Goal: Task Accomplishment & Management: Manage account settings

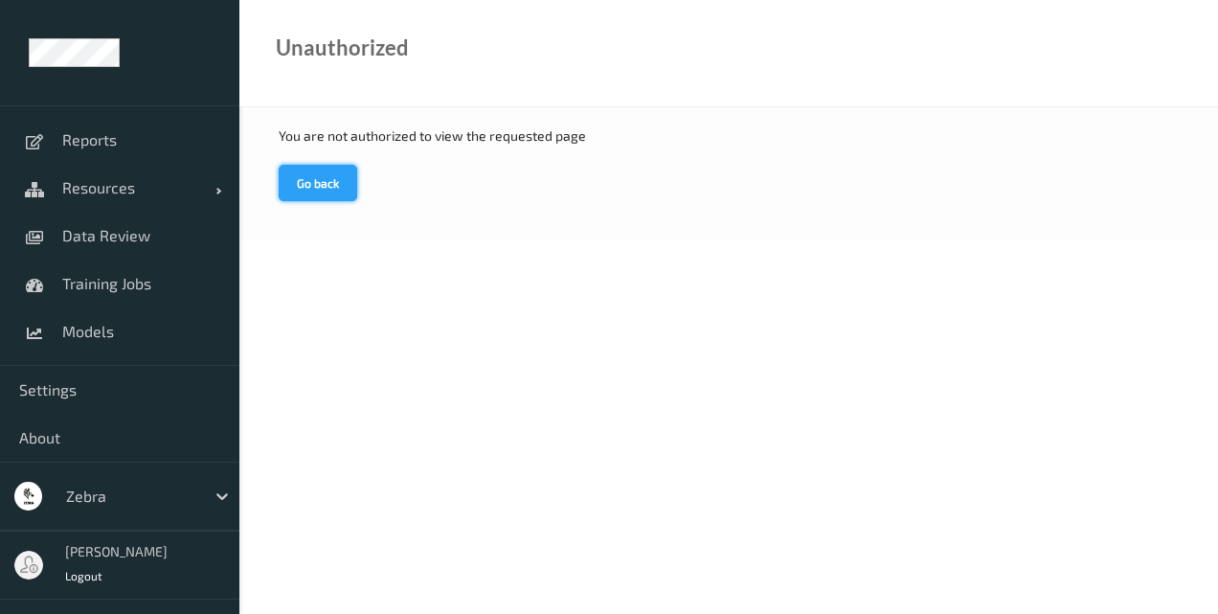
click at [311, 191] on button "Go back" at bounding box center [318, 183] width 79 height 36
click at [303, 190] on button "Go back" at bounding box center [318, 183] width 79 height 36
click at [320, 196] on button "Go back" at bounding box center [318, 183] width 79 height 36
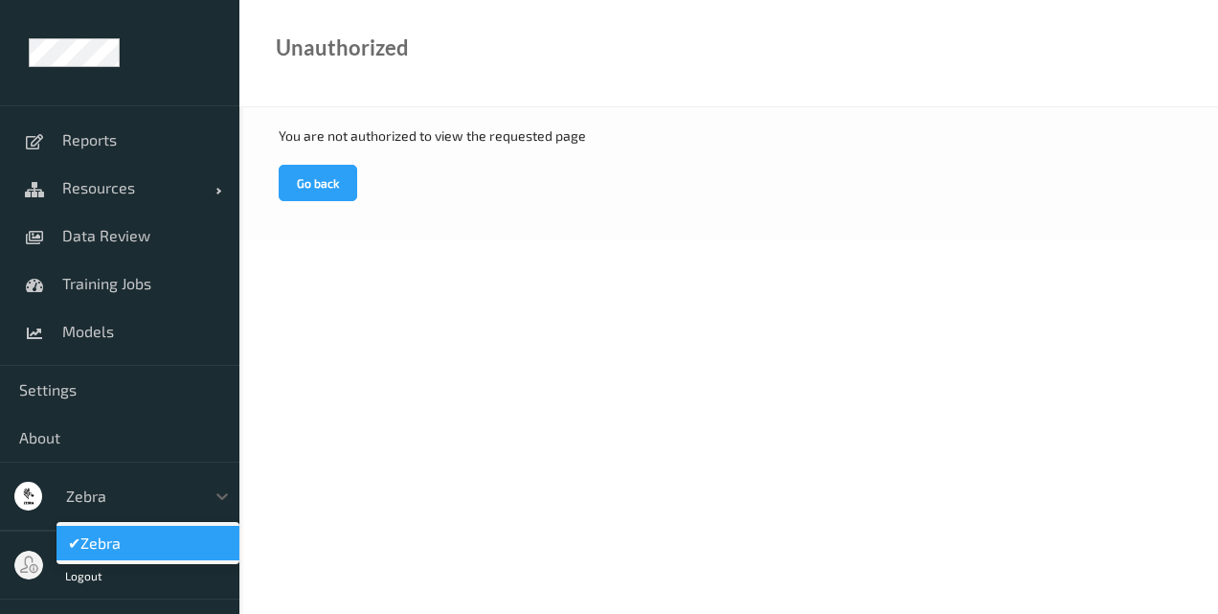
click at [90, 498] on div at bounding box center [130, 495] width 129 height 23
click at [143, 543] on div "✔  Zebra" at bounding box center [148, 542] width 160 height 19
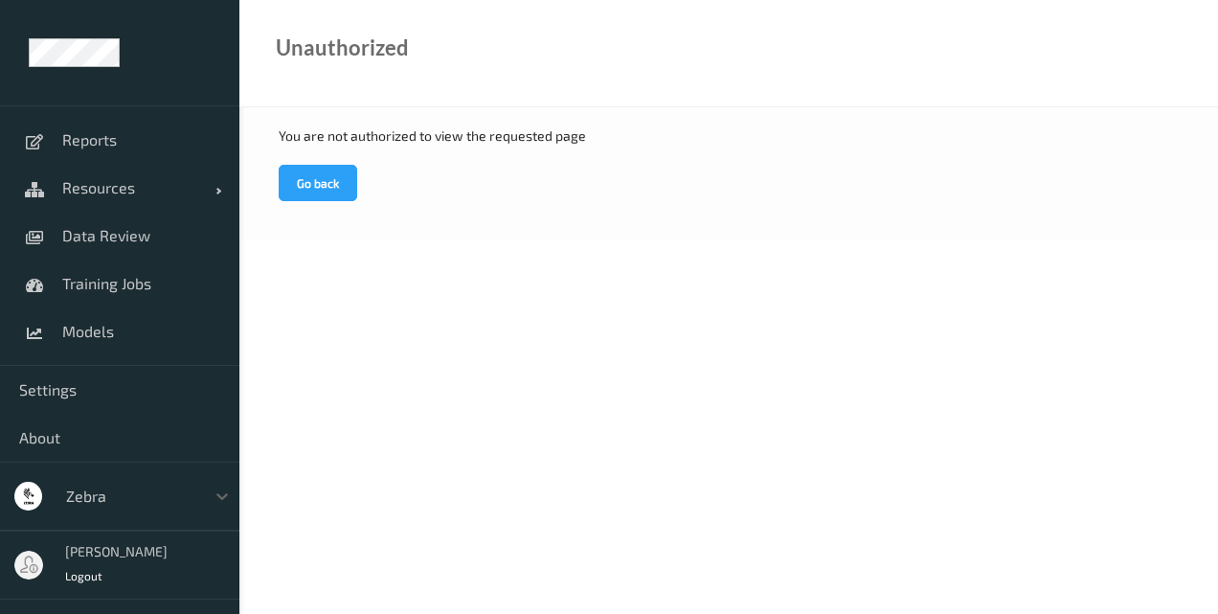
click at [89, 560] on div "[PERSON_NAME] Logout" at bounding box center [116, 565] width 118 height 54
click at [324, 181] on button "Go back" at bounding box center [318, 183] width 79 height 36
click at [1065, 382] on body "Reports Resources Devices Clusters Sites Data Review Training Jobs Models Setti…" at bounding box center [609, 307] width 1218 height 614
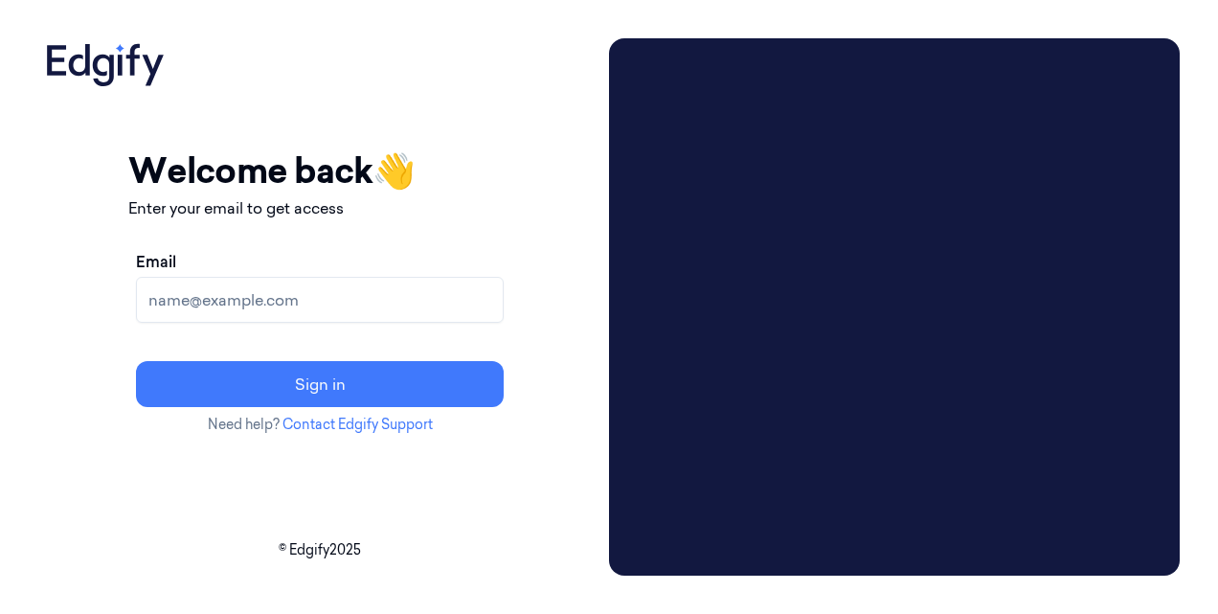
click at [318, 325] on div "Email Sign in" at bounding box center [319, 328] width 383 height 172
click at [306, 304] on input "Email" at bounding box center [320, 300] width 368 height 46
type input "[PERSON_NAME][EMAIL_ADDRESS][DOMAIN_NAME]"
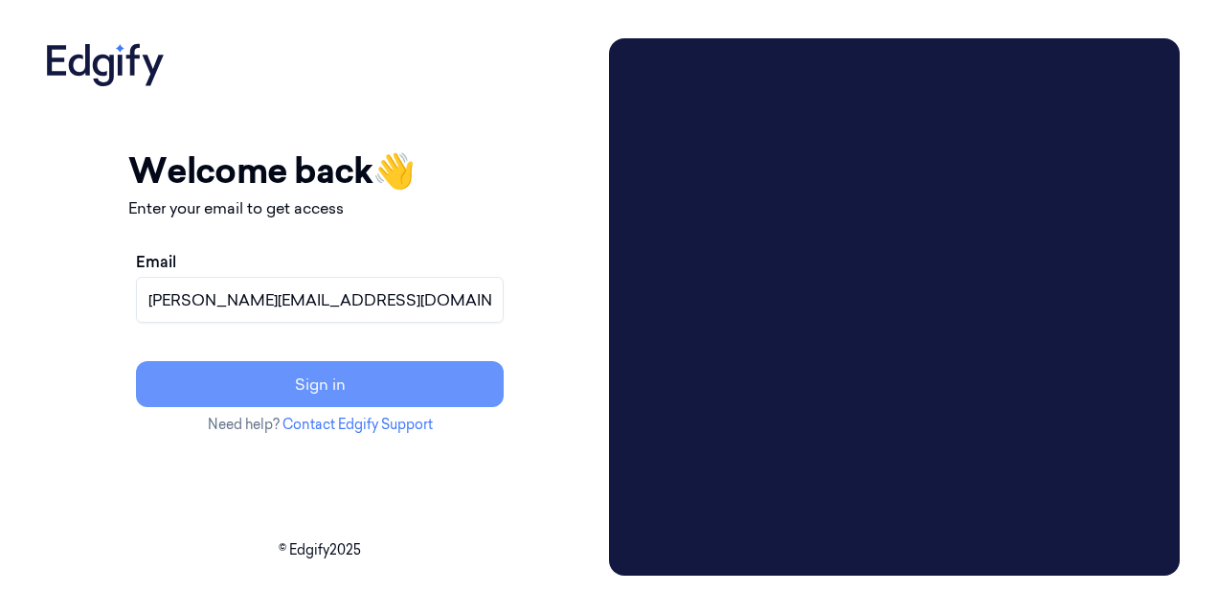
click at [375, 387] on button "Sign in" at bounding box center [320, 384] width 368 height 46
